Goal: Task Accomplishment & Management: Manage account settings

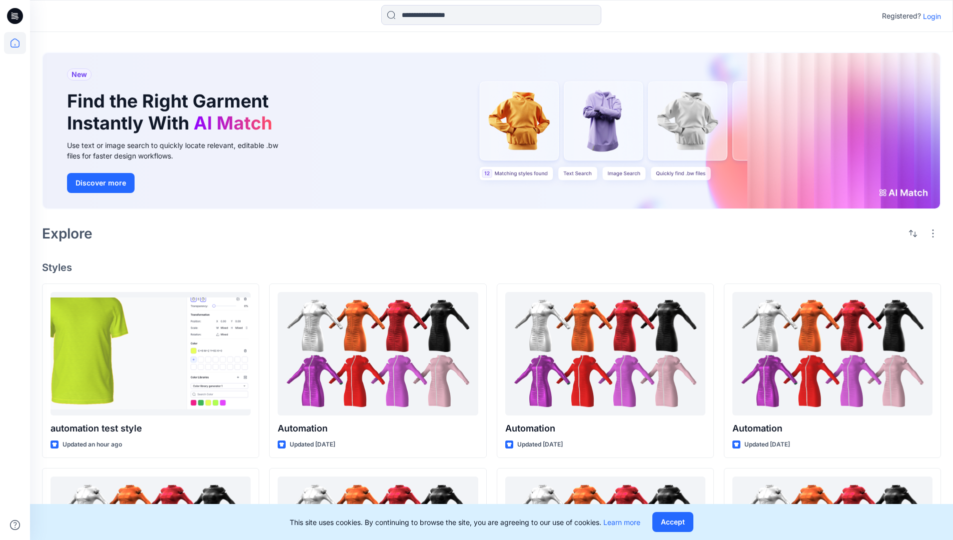
click at [929, 16] on p "Login" at bounding box center [932, 16] width 18 height 11
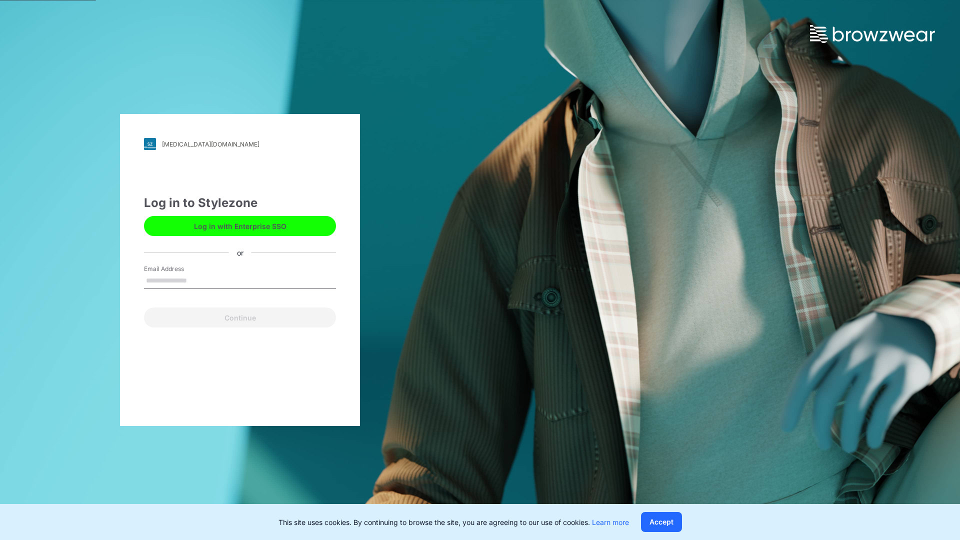
click at [198, 280] on input "Email Address" at bounding box center [240, 281] width 192 height 15
type input "**********"
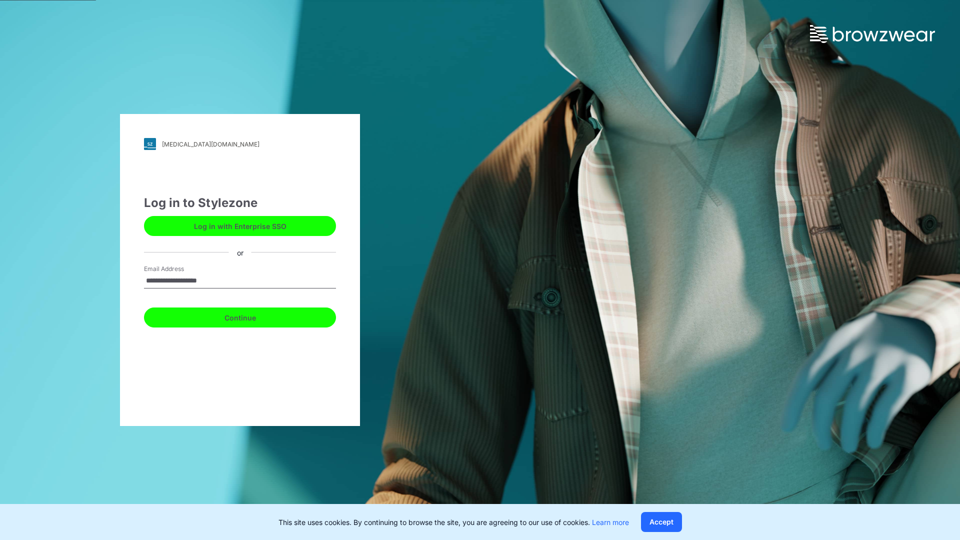
click at [251, 316] on button "Continue" at bounding box center [240, 318] width 192 height 20
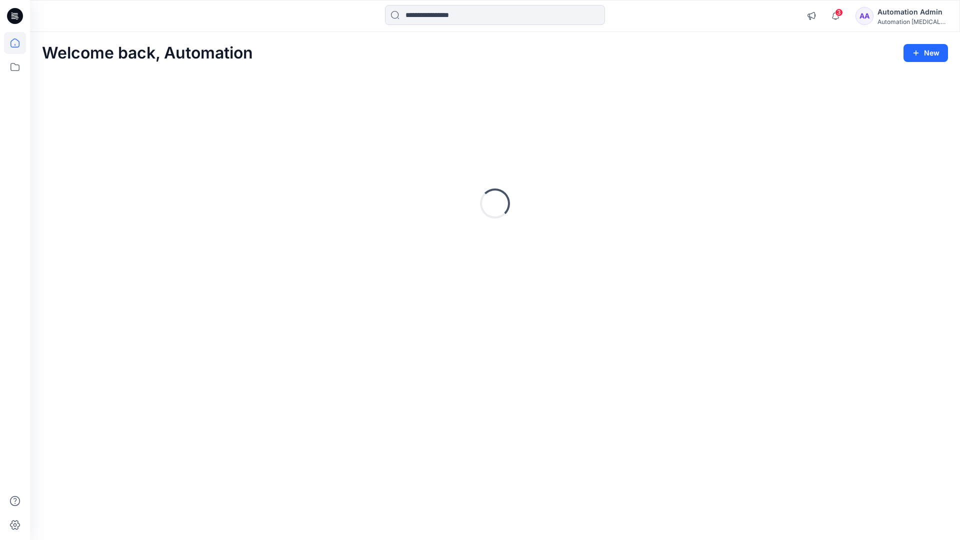
click at [19, 43] on icon at bounding box center [15, 43] width 9 height 9
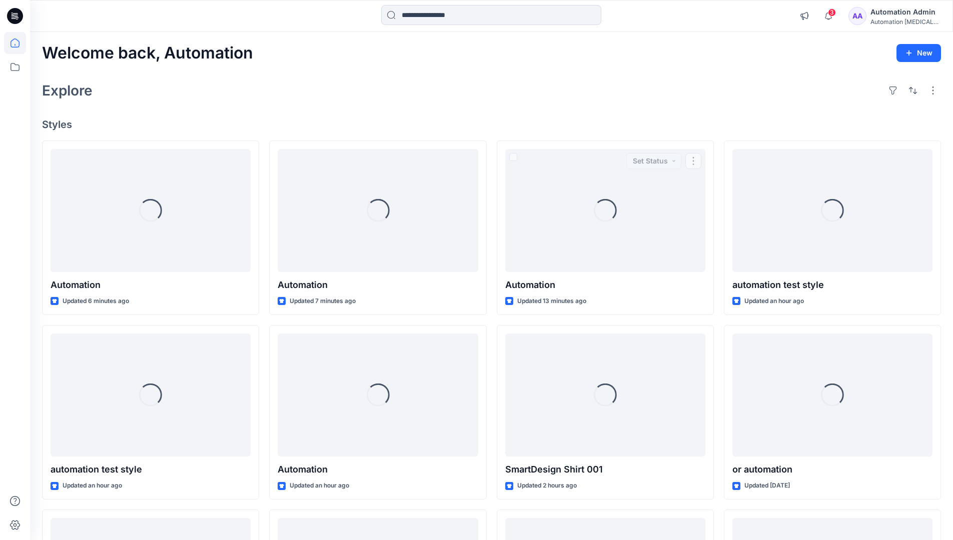
click at [894, 12] on div "Automation Admin" at bounding box center [905, 12] width 70 height 12
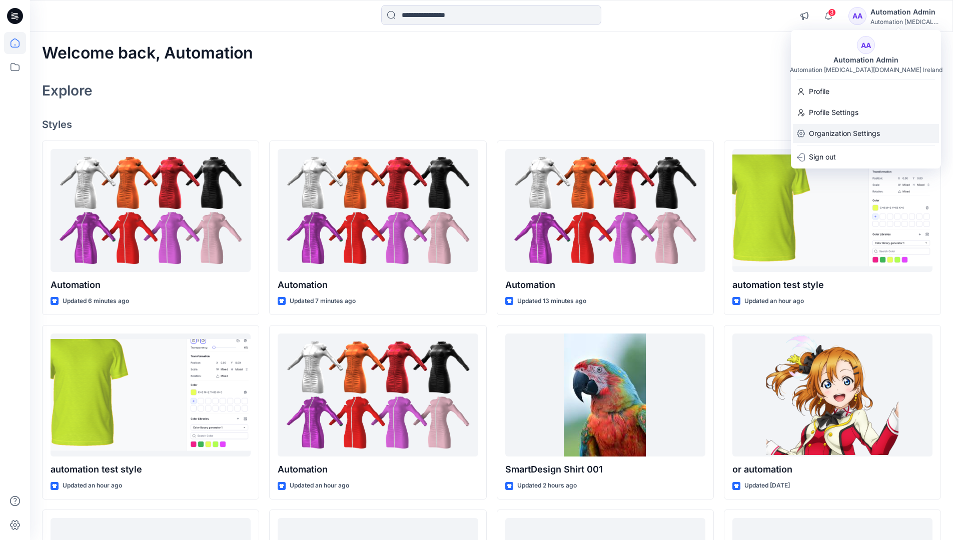
click at [870, 135] on p "Organization Settings" at bounding box center [844, 133] width 71 height 19
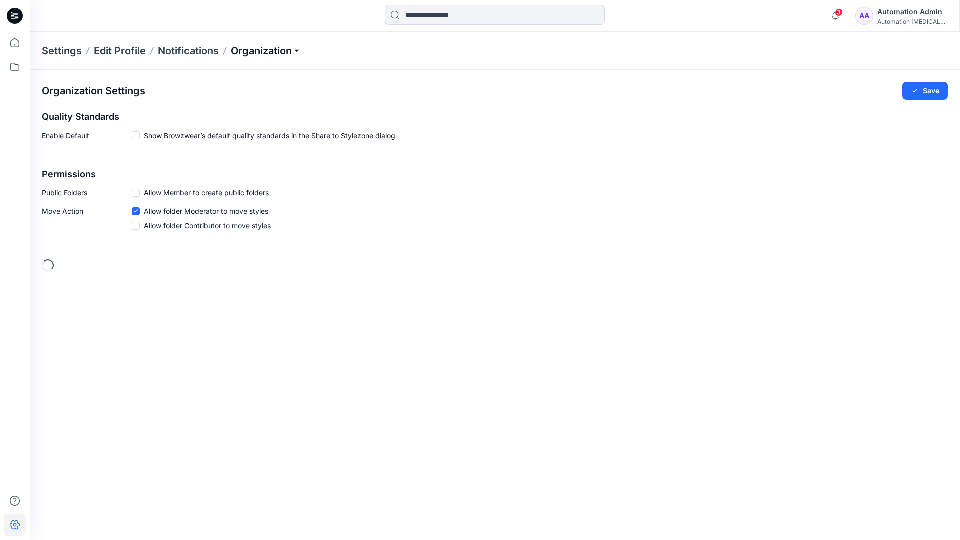
click at [287, 54] on p "Organization" at bounding box center [266, 51] width 70 height 14
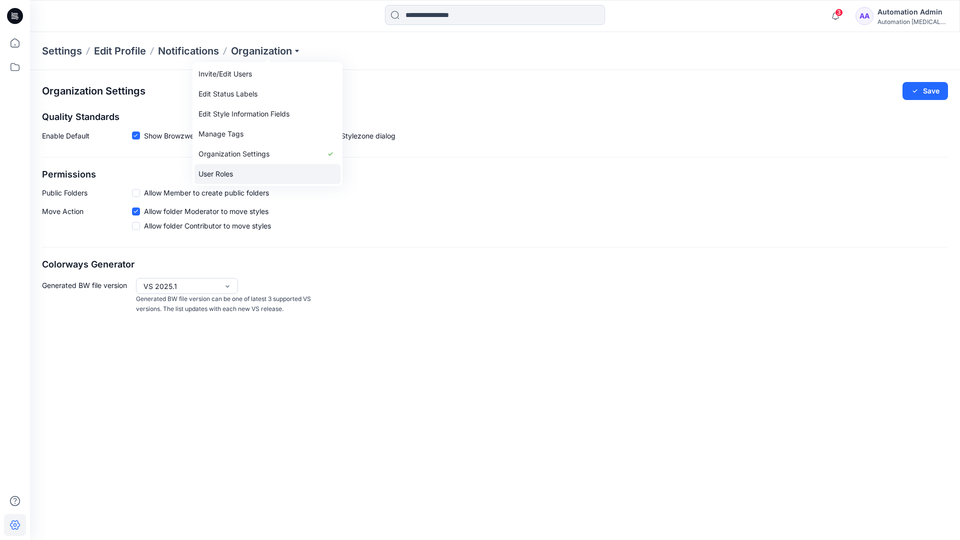
click at [266, 171] on link "User Roles" at bounding box center [268, 174] width 146 height 20
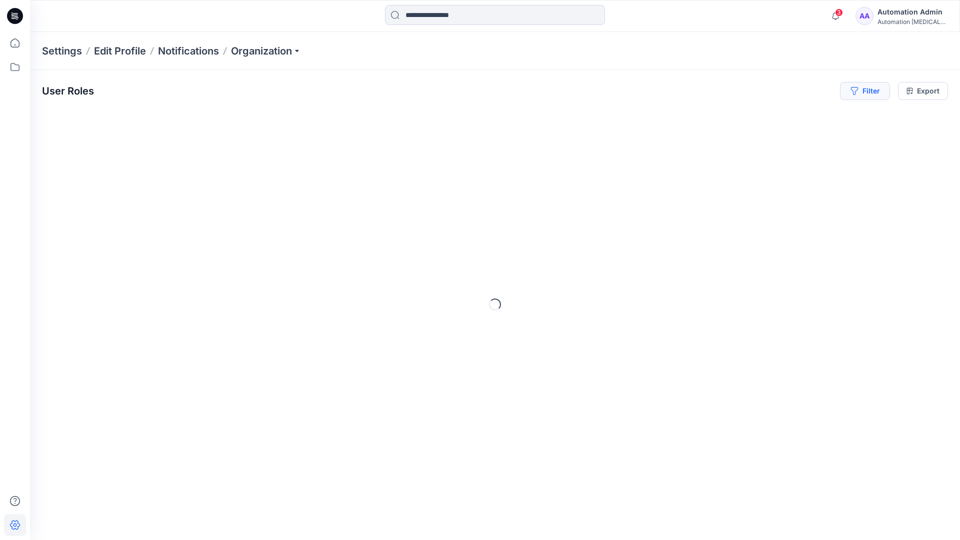
click at [873, 95] on button "Filter" at bounding box center [865, 91] width 50 height 18
type input "*****"
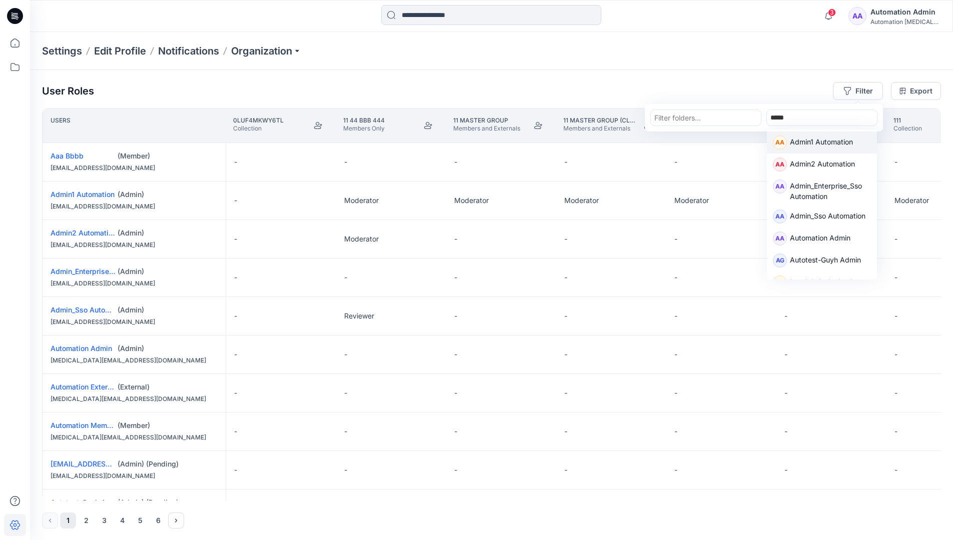
click at [808, 140] on p "Admin1 Automation" at bounding box center [821, 143] width 63 height 13
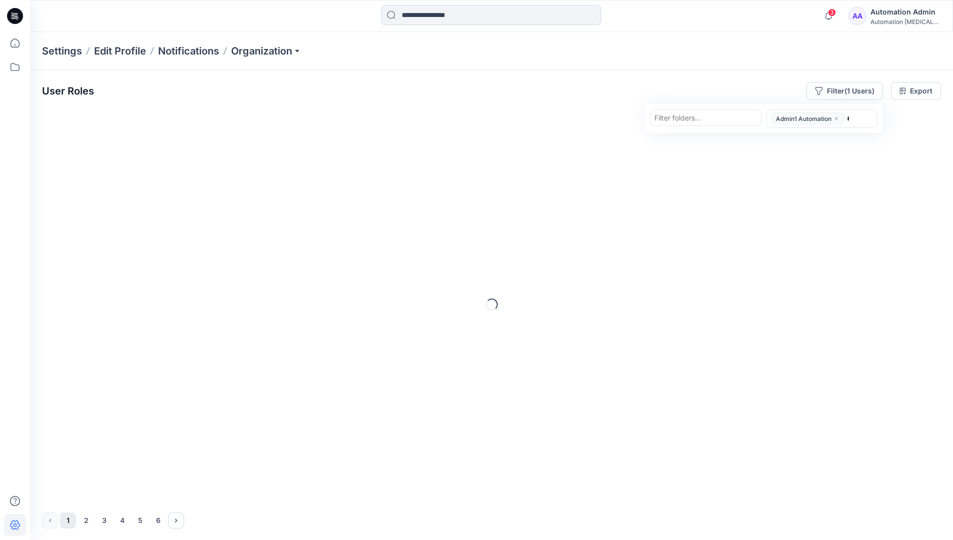
type input "******"
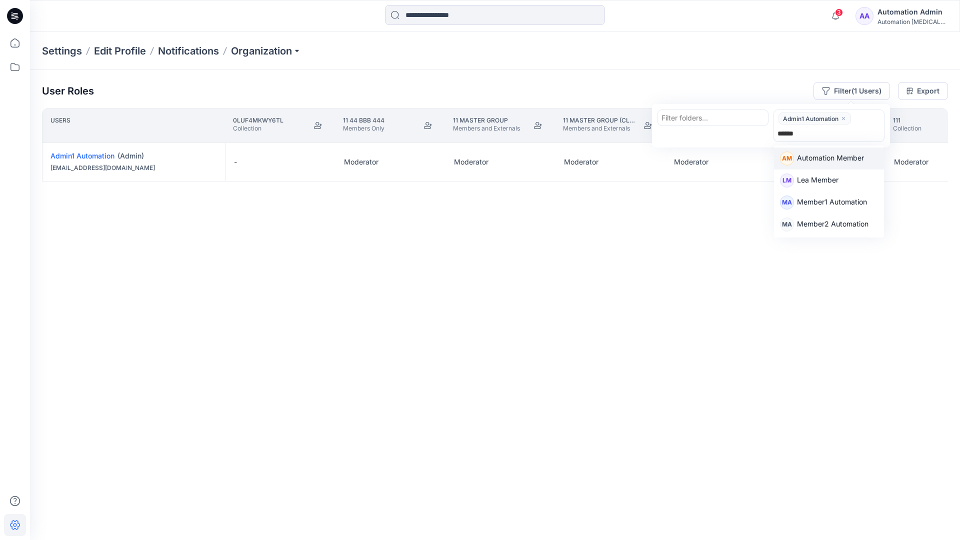
click at [836, 156] on p "Automation Member" at bounding box center [830, 159] width 67 height 13
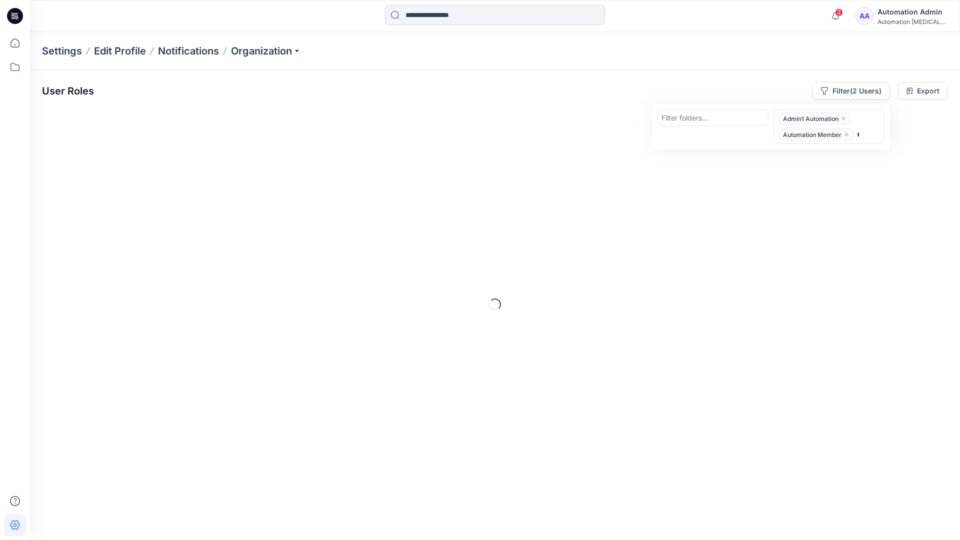
type input "********"
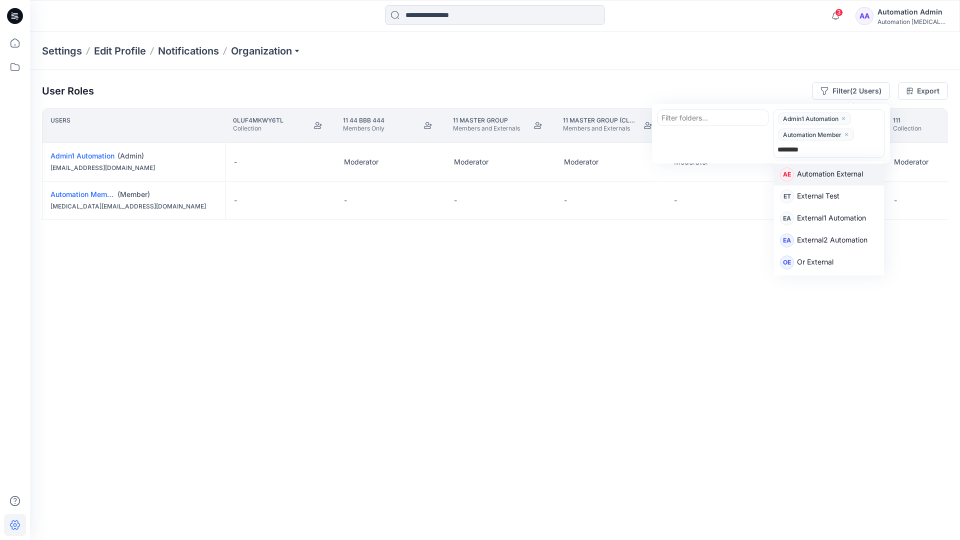
click at [845, 177] on p "Automation External" at bounding box center [830, 175] width 66 height 13
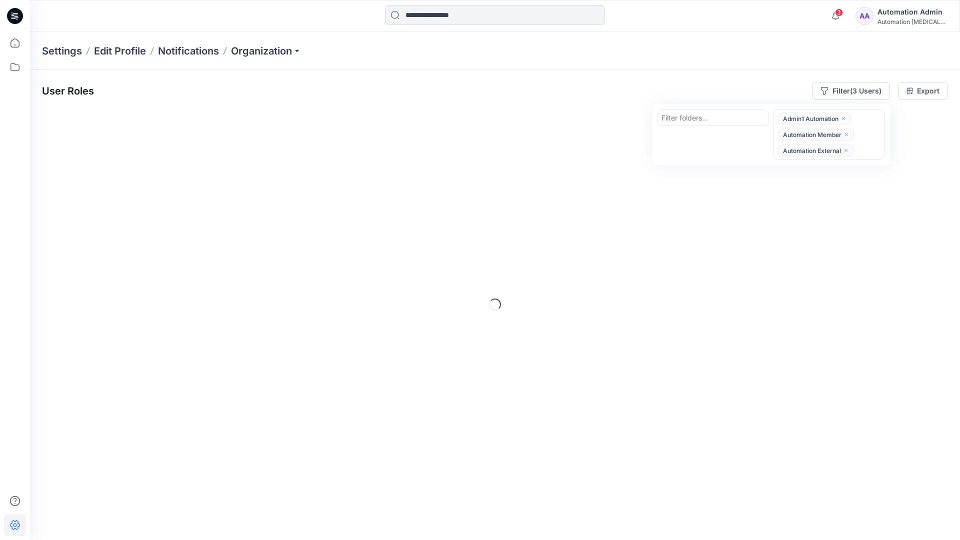
click at [687, 84] on div "User Roles Filter (3 Users) Filter folders... option Automation External, selec…" at bounding box center [495, 91] width 906 height 18
click at [841, 89] on button "Filter (3 Users)" at bounding box center [851, 91] width 78 height 18
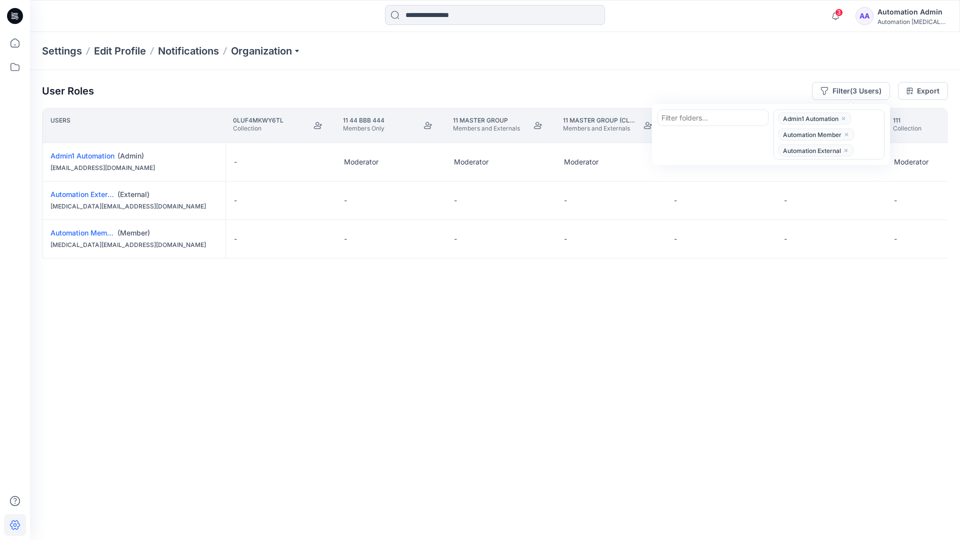
click at [693, 116] on div at bounding box center [713, 118] width 103 height 13
type input "******"
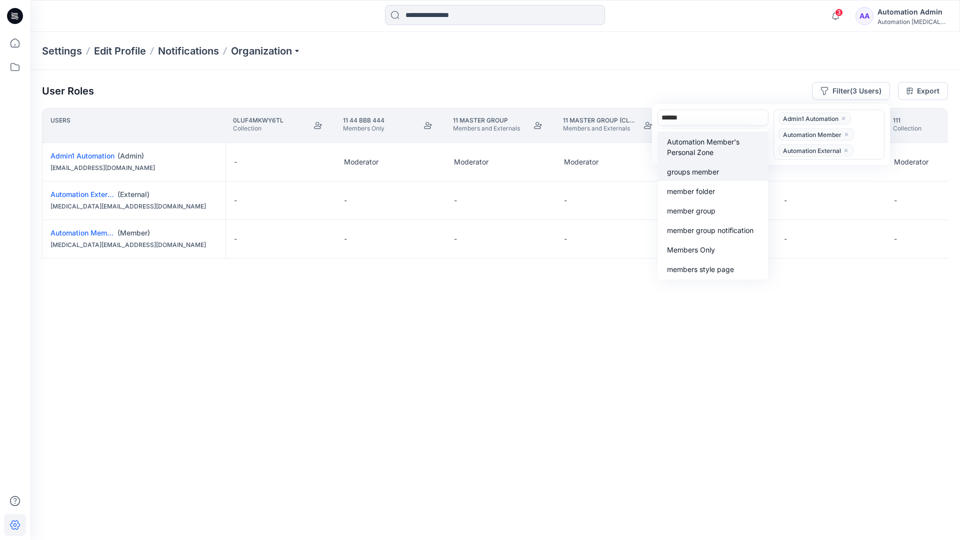
click at [711, 166] on div "groups member" at bounding box center [713, 172] width 98 height 12
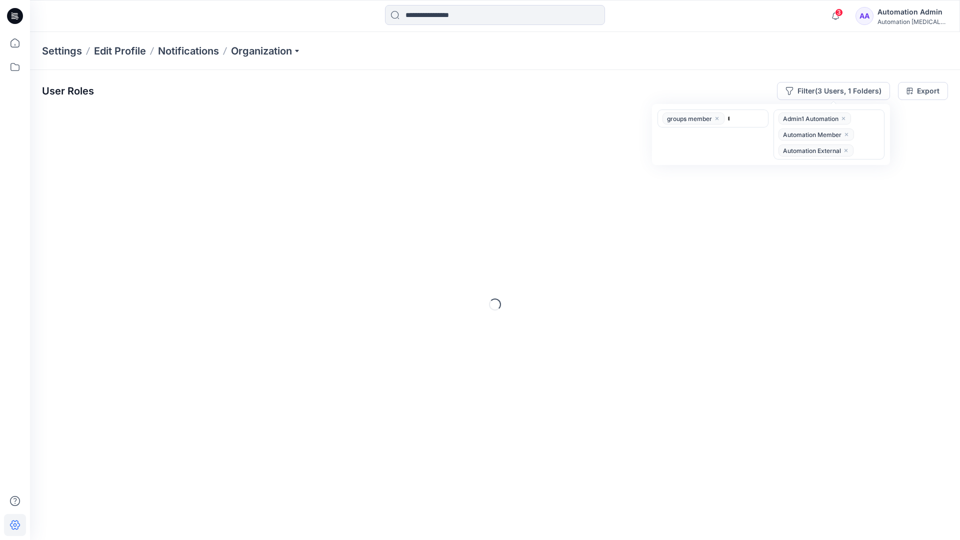
type input "*****"
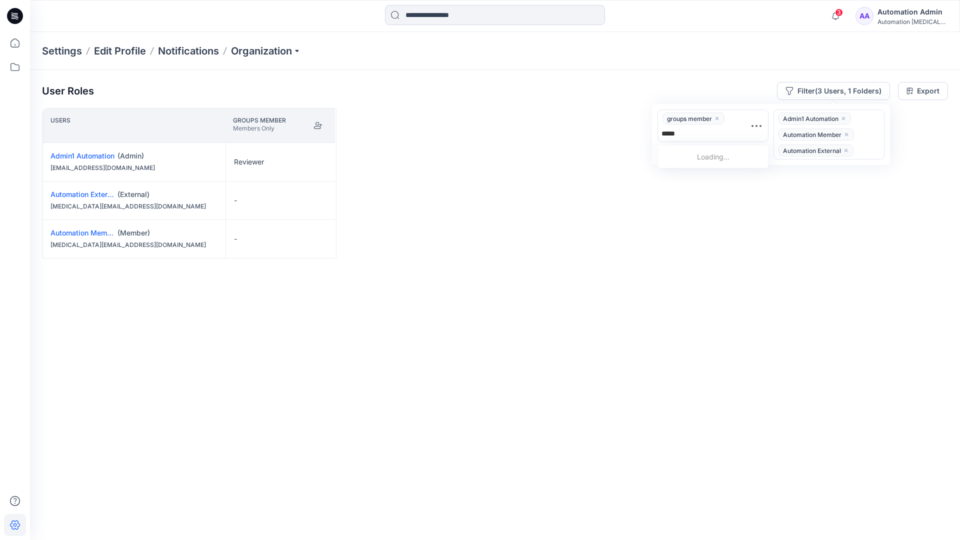
scroll to position [108, 0]
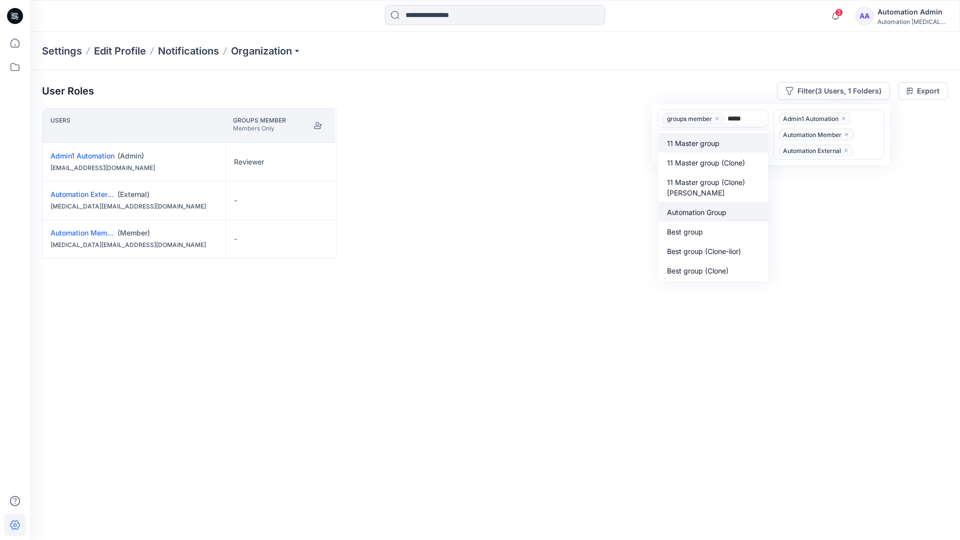
click at [703, 209] on p "Automation Group" at bounding box center [697, 212] width 60 height 11
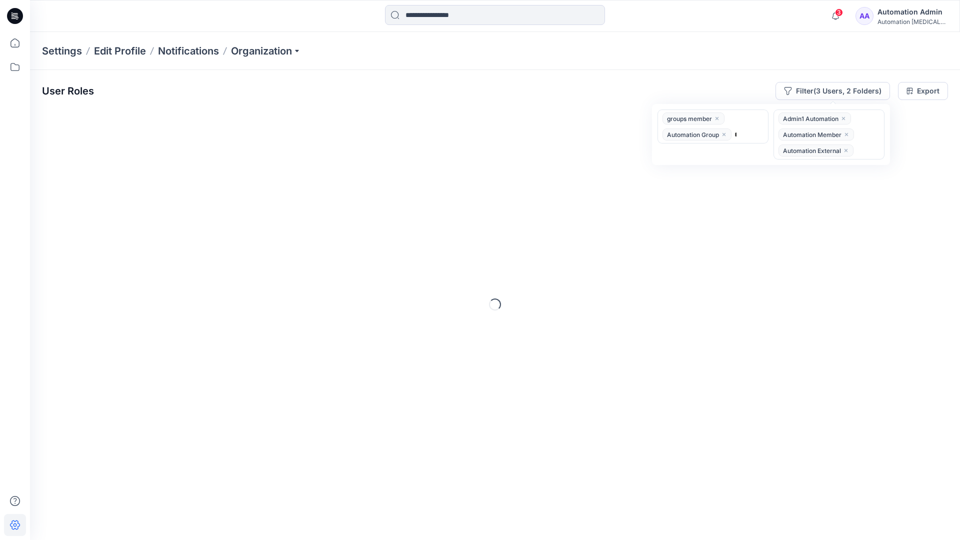
type input "******"
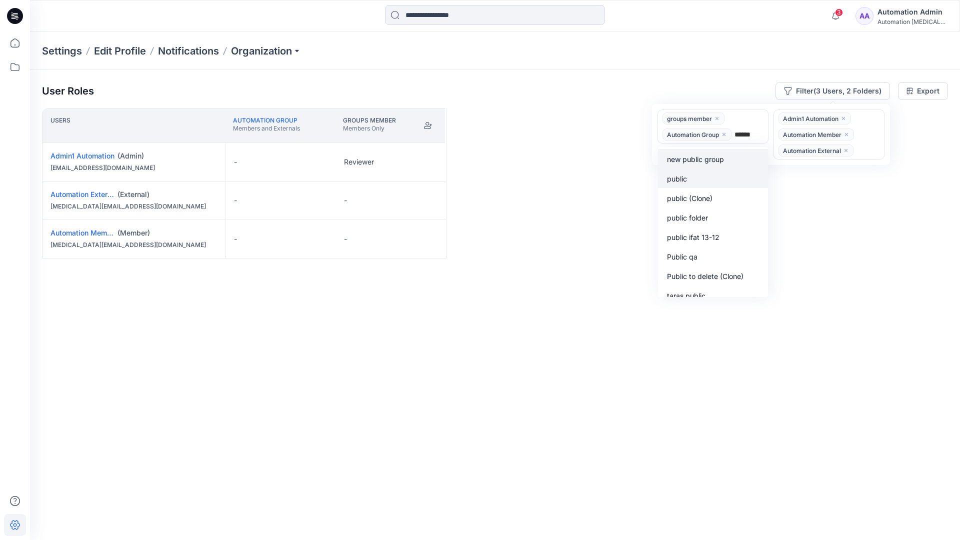
click at [694, 176] on div "public" at bounding box center [713, 179] width 98 height 12
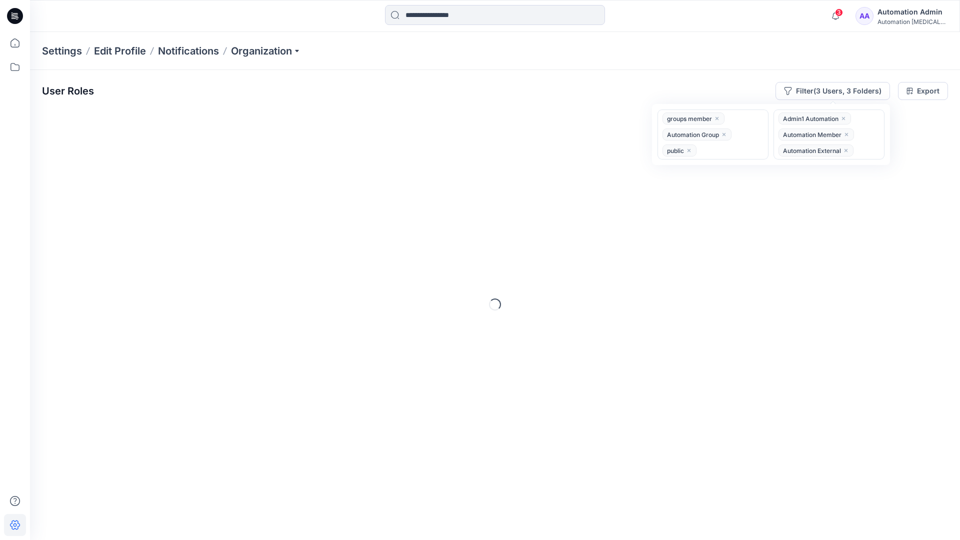
click at [560, 74] on div "User Roles Filter (3 Users, 3 Folders) option public, selected. groups member A…" at bounding box center [495, 291] width 930 height 443
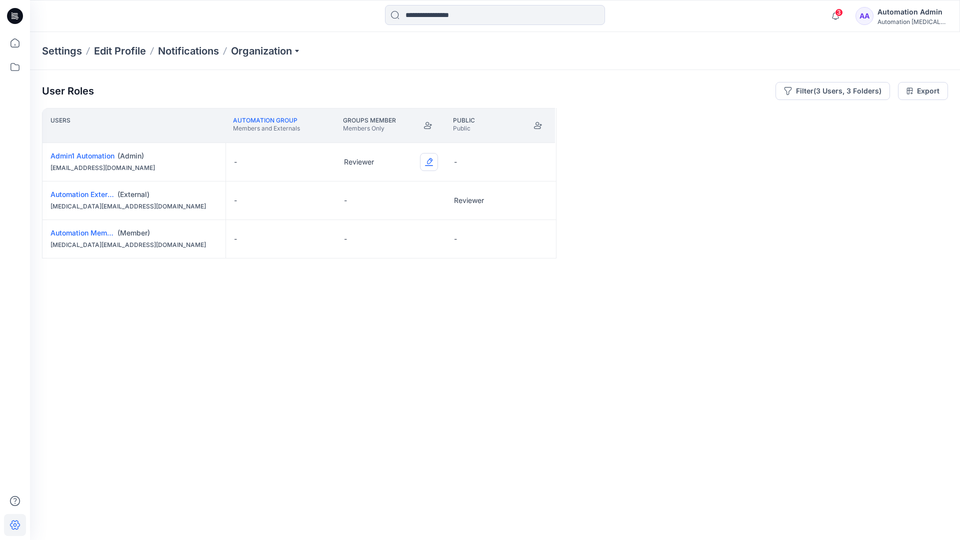
click at [430, 161] on button "Edit Role" at bounding box center [429, 162] width 18 height 18
click at [392, 202] on button "Reviewer" at bounding box center [382, 204] width 108 height 18
click at [539, 199] on button "Edit Role" at bounding box center [539, 201] width 18 height 18
click at [505, 243] on button "Reviewer" at bounding box center [492, 243] width 108 height 18
click at [538, 240] on button "Edit Role" at bounding box center [539, 239] width 18 height 18
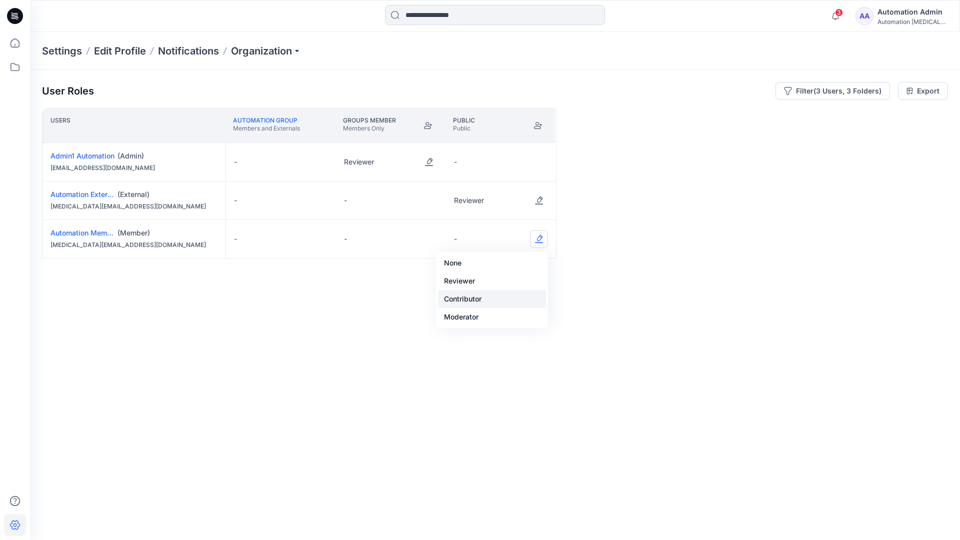
click at [506, 290] on button "Contributor" at bounding box center [492, 299] width 108 height 18
click at [537, 240] on button "Edit Role" at bounding box center [539, 239] width 18 height 18
click at [514, 263] on button "None" at bounding box center [492, 263] width 108 height 18
click at [431, 194] on button "Edit Role" at bounding box center [429, 201] width 18 height 18
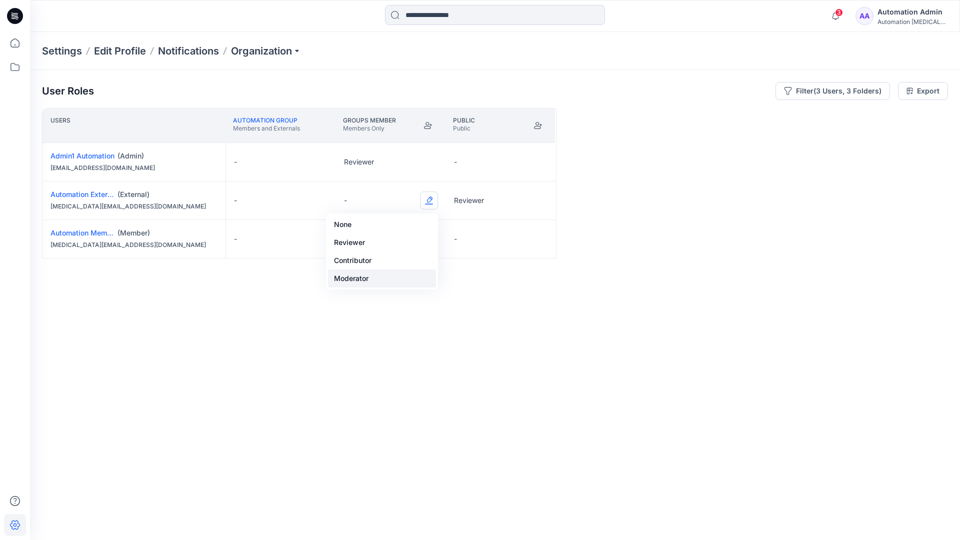
click at [394, 273] on button "Moderator" at bounding box center [382, 279] width 108 height 18
click at [833, 522] on p "External can not be members in members-only folder" at bounding box center [874, 518] width 131 height 24
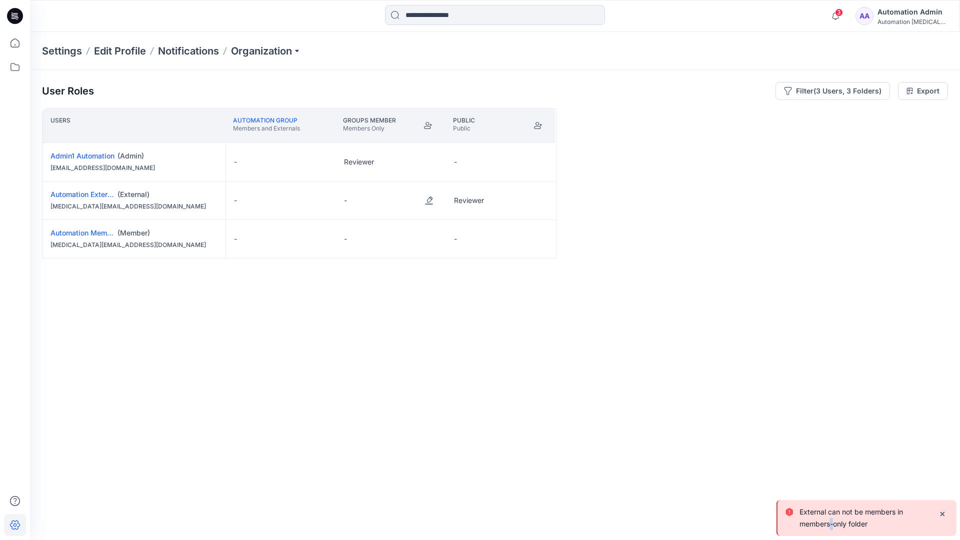
click at [921, 11] on div "Automation Admin" at bounding box center [913, 12] width 70 height 12
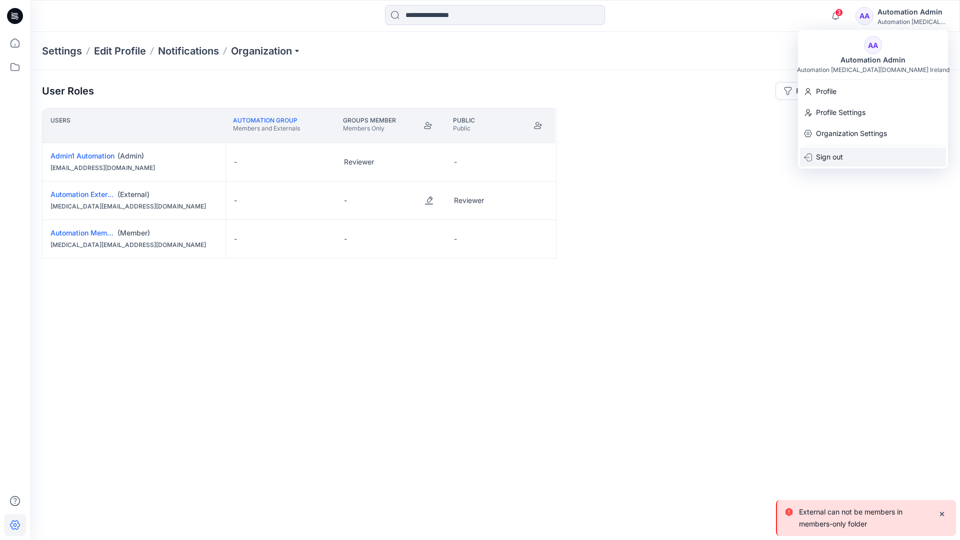
click at [877, 151] on div "Sign out" at bounding box center [873, 157] width 146 height 19
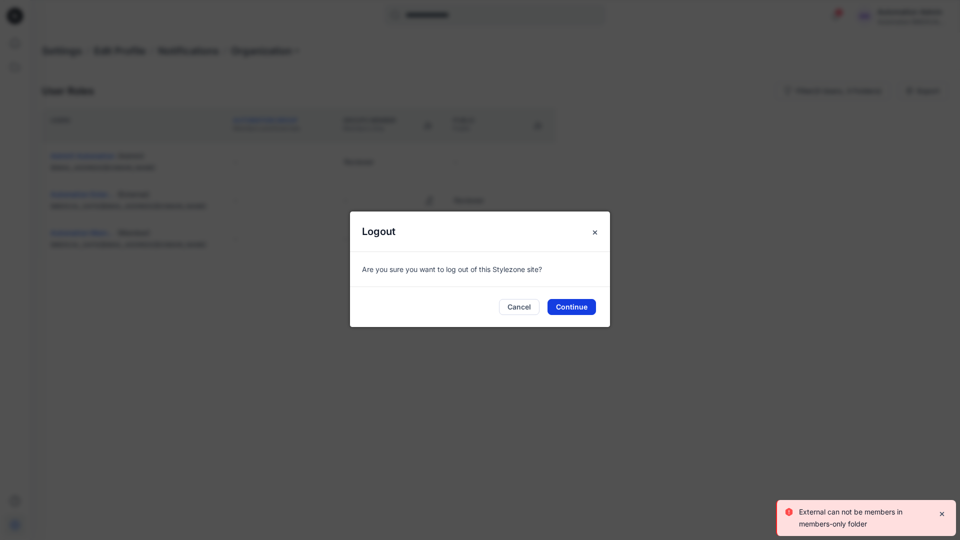
click at [581, 310] on button "Continue" at bounding box center [572, 307] width 49 height 16
